Goal: Task Accomplishment & Management: Use online tool/utility

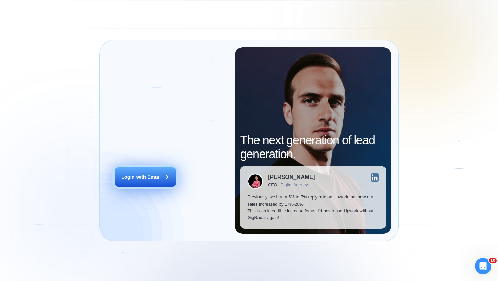
click at [133, 174] on div "Login with Email" at bounding box center [140, 177] width 39 height 7
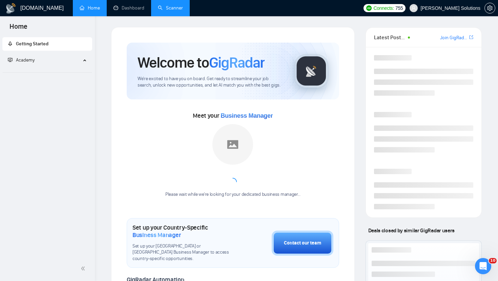
click at [158, 7] on link "Scanner" at bounding box center [170, 8] width 25 height 6
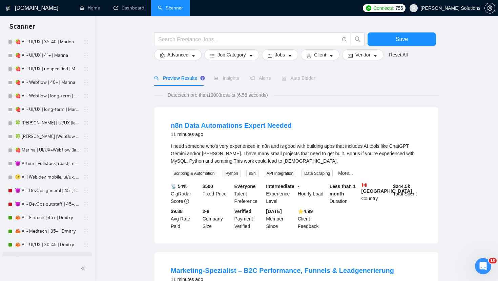
scroll to position [1713, 0]
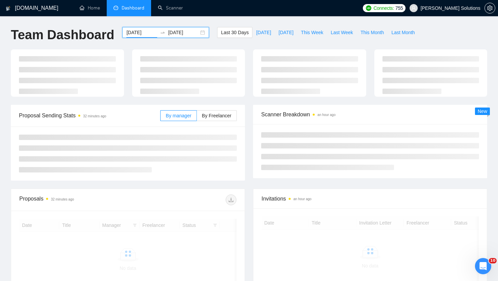
click at [144, 31] on input "[DATE]" at bounding box center [141, 32] width 31 height 7
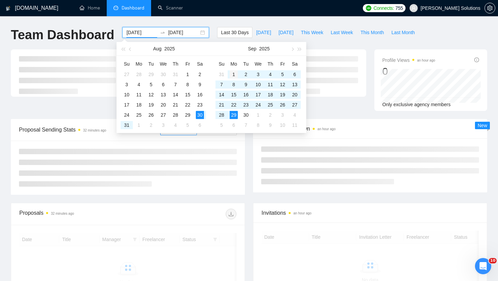
type input "[DATE]"
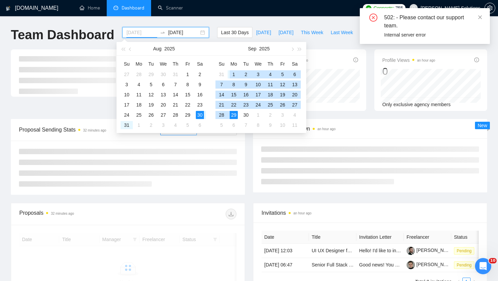
click at [236, 73] on div "1" at bounding box center [234, 74] width 8 height 8
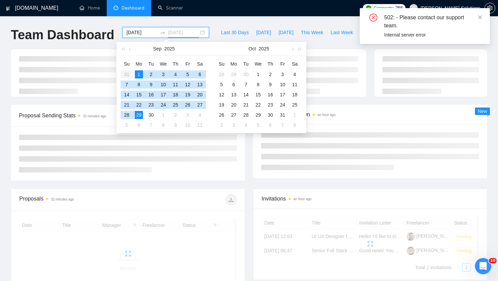
type input "[DATE]"
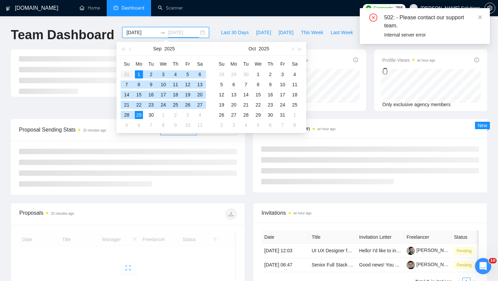
click at [137, 115] on div "29" at bounding box center [139, 115] width 8 height 8
